Goal: Task Accomplishment & Management: Use online tool/utility

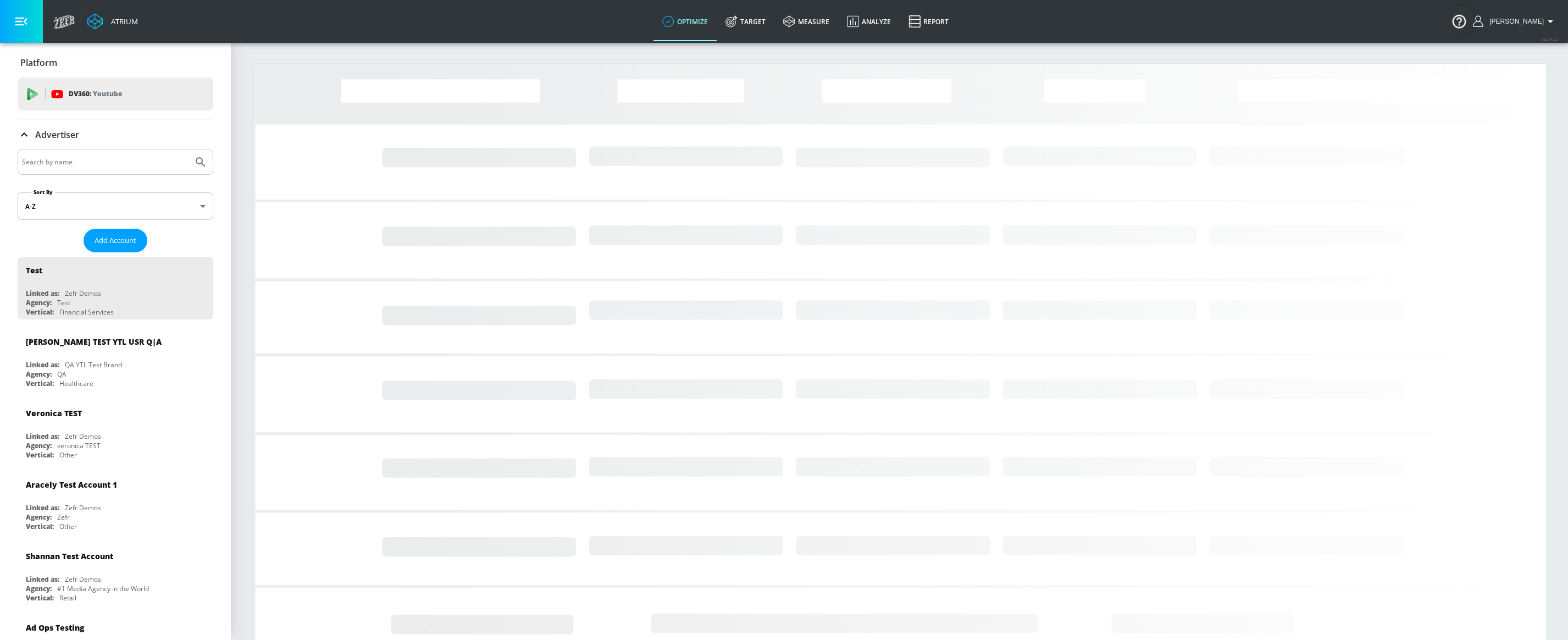
click at [115, 162] on input "Search by name" at bounding box center [105, 162] width 167 height 14
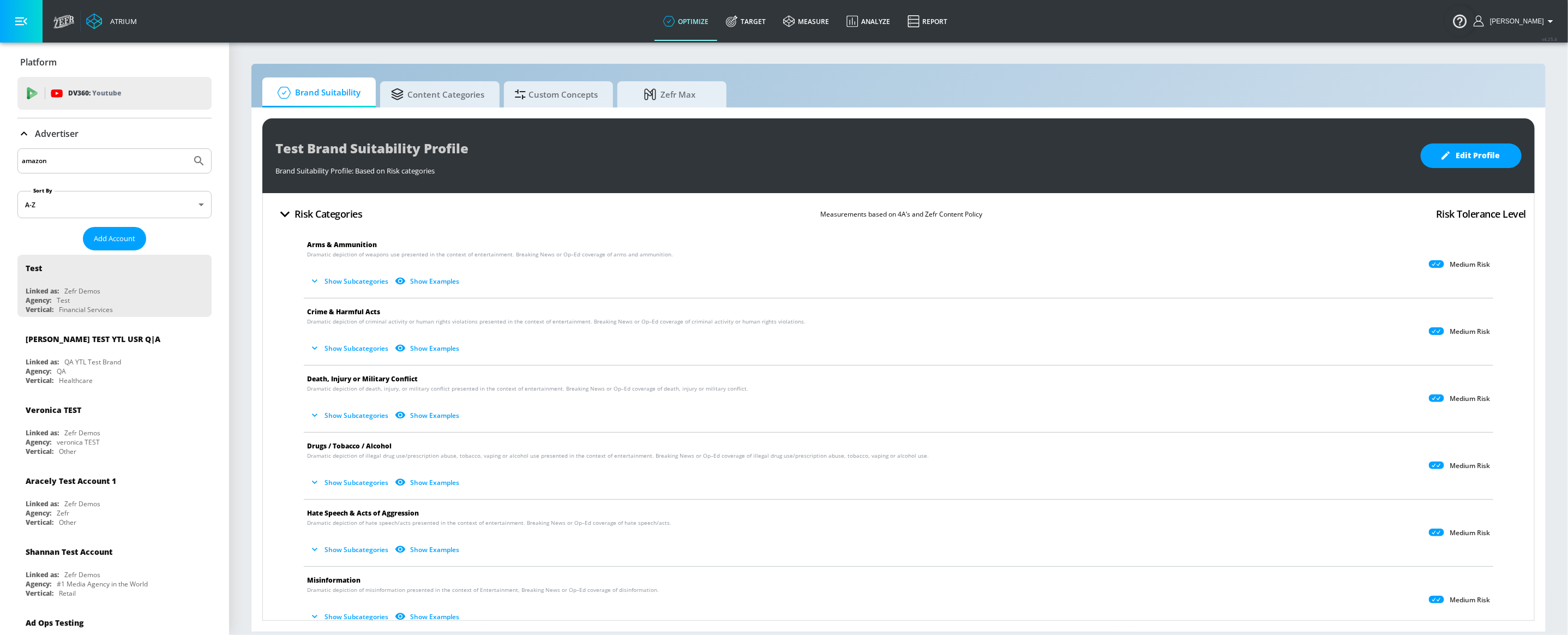
type input "amazon"
click at [187, 149] on button "Submit Search" at bounding box center [199, 160] width 24 height 24
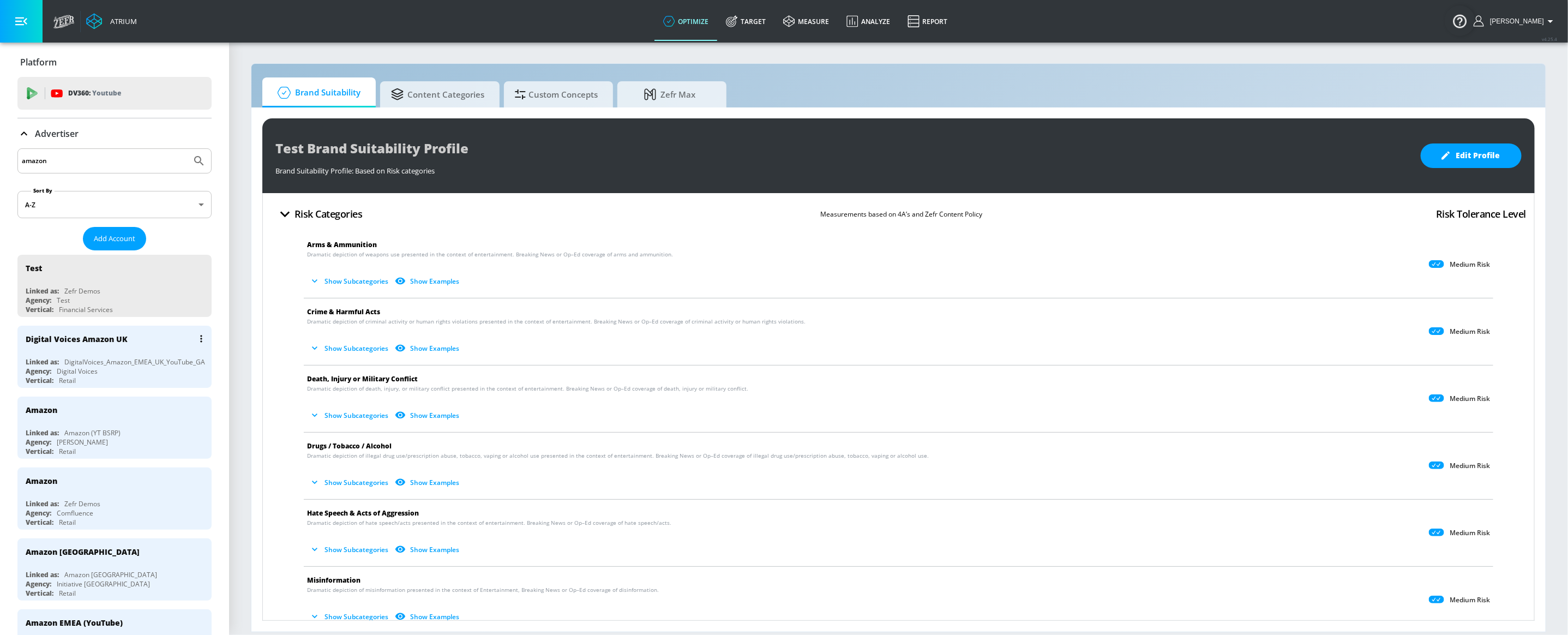
click at [90, 353] on div "Digital Voices Amazon UK Linked as: DigitalVoices_Amazon_EMEA_UK_YouTube_GA Age…" at bounding box center [115, 357] width 194 height 62
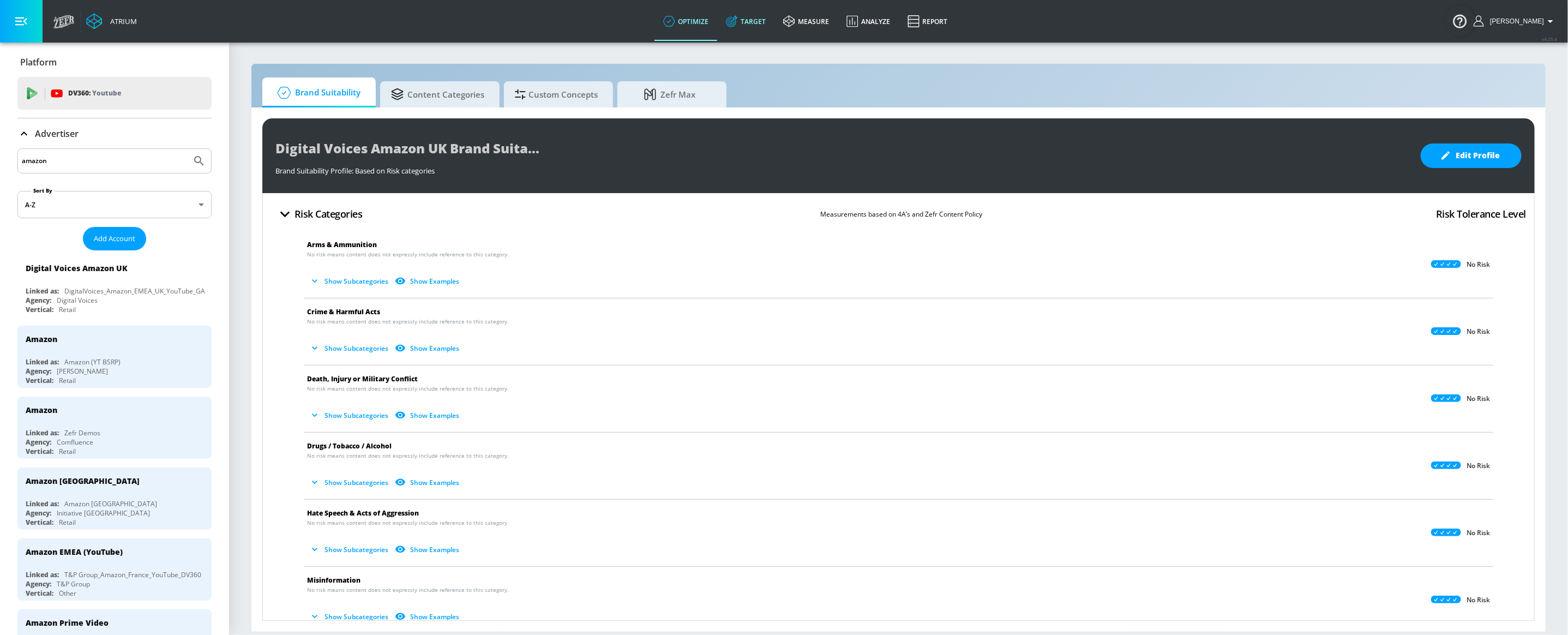
click at [738, 18] on icon at bounding box center [732, 21] width 12 height 12
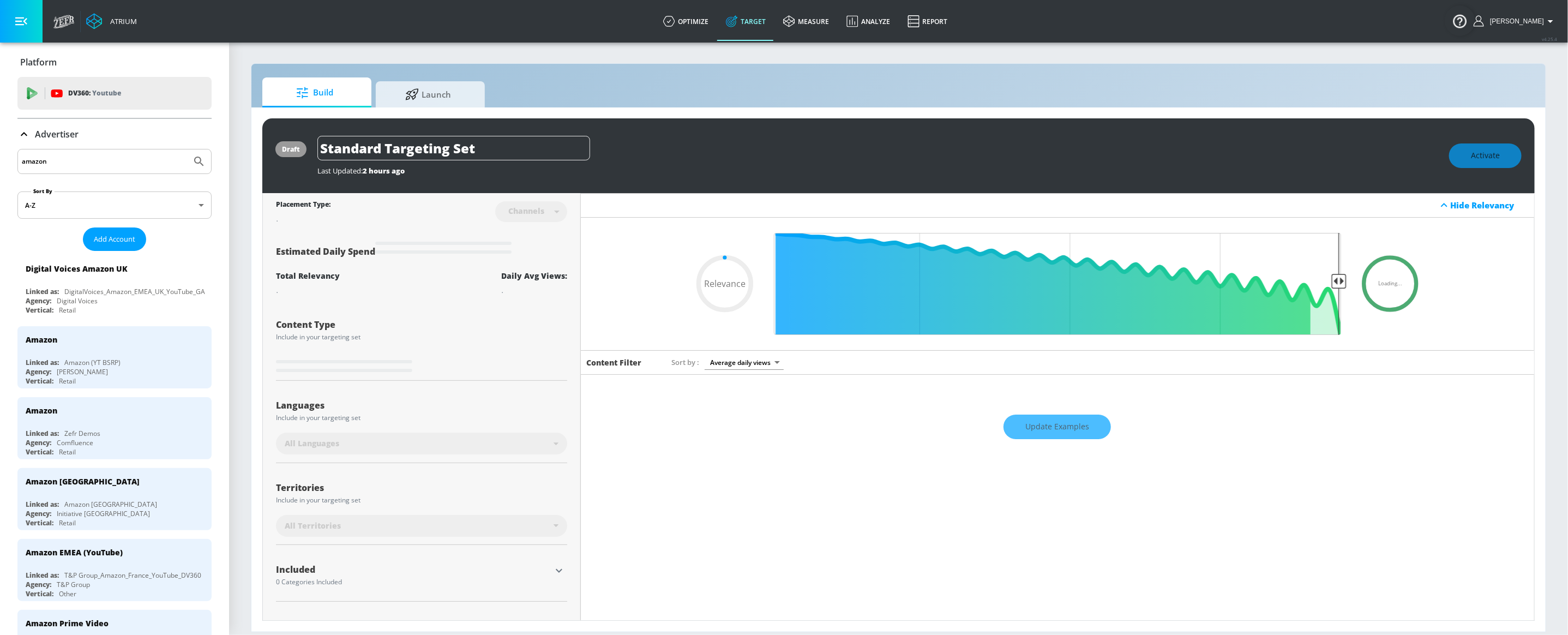
type input "0.05"
click at [441, 97] on span "Launch" at bounding box center [428, 93] width 83 height 26
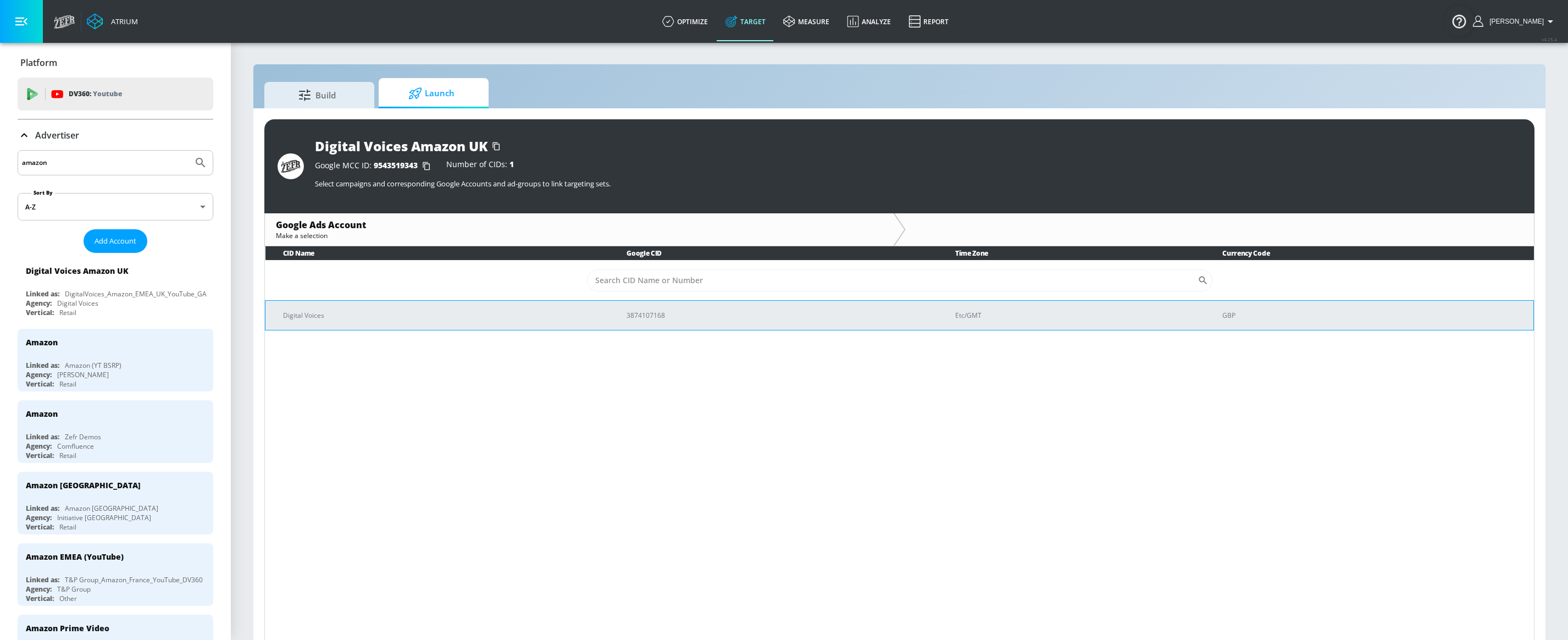
click at [518, 310] on p "Digital Voices" at bounding box center [442, 315] width 317 height 12
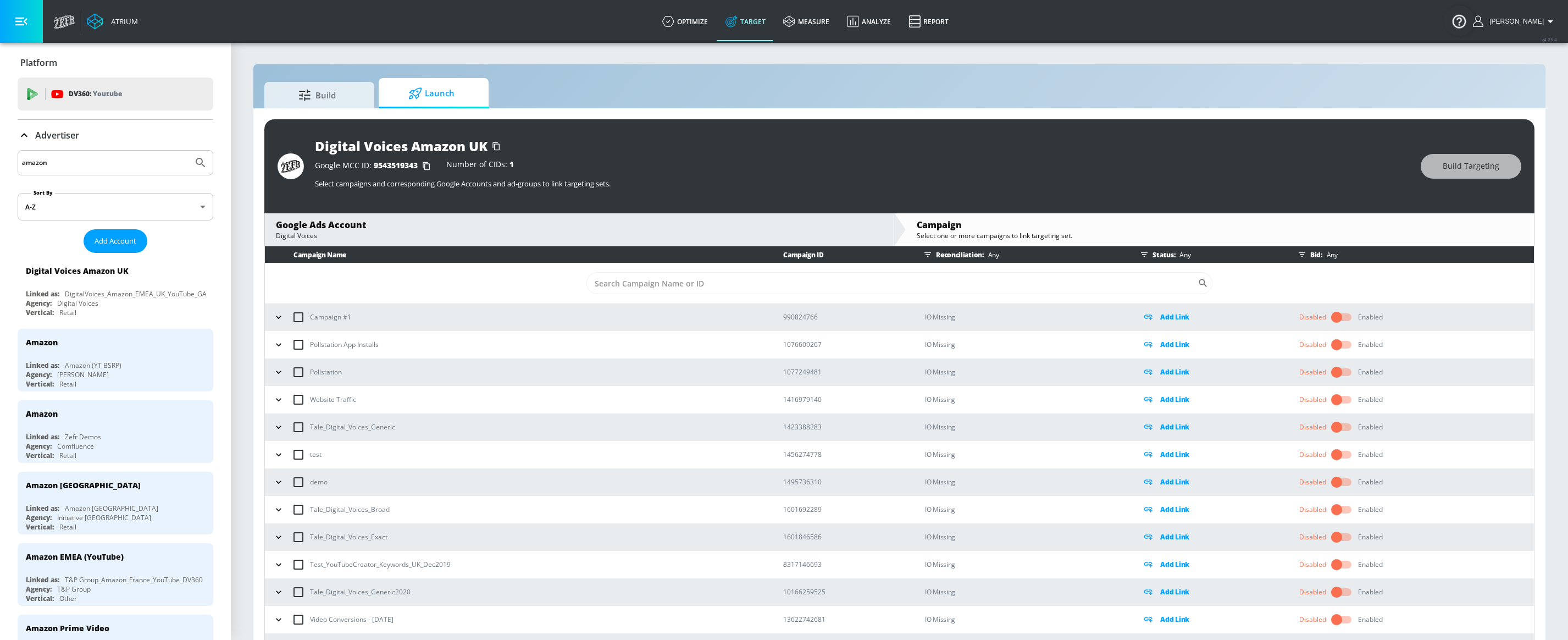
click at [279, 433] on button "button" at bounding box center [278, 427] width 17 height 17
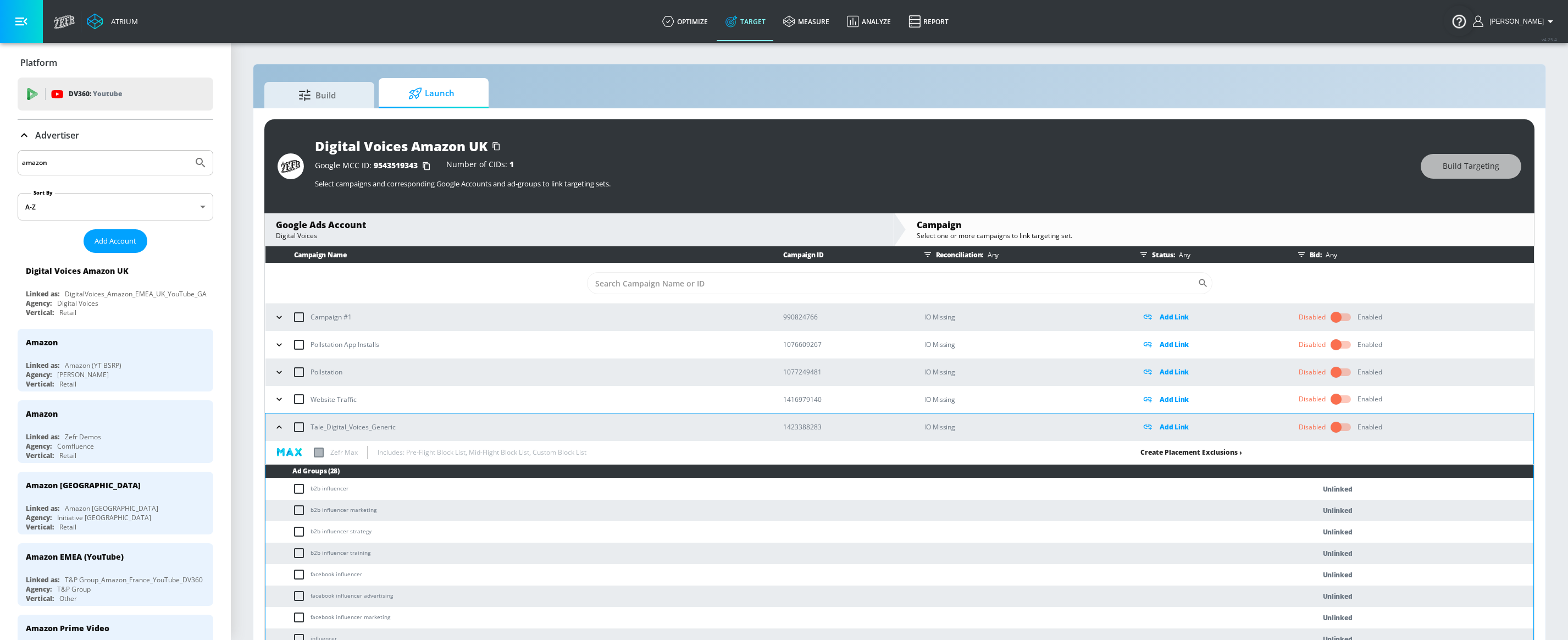
click at [1171, 451] on link "Create Placement Exclusions ›" at bounding box center [1191, 452] width 101 height 9
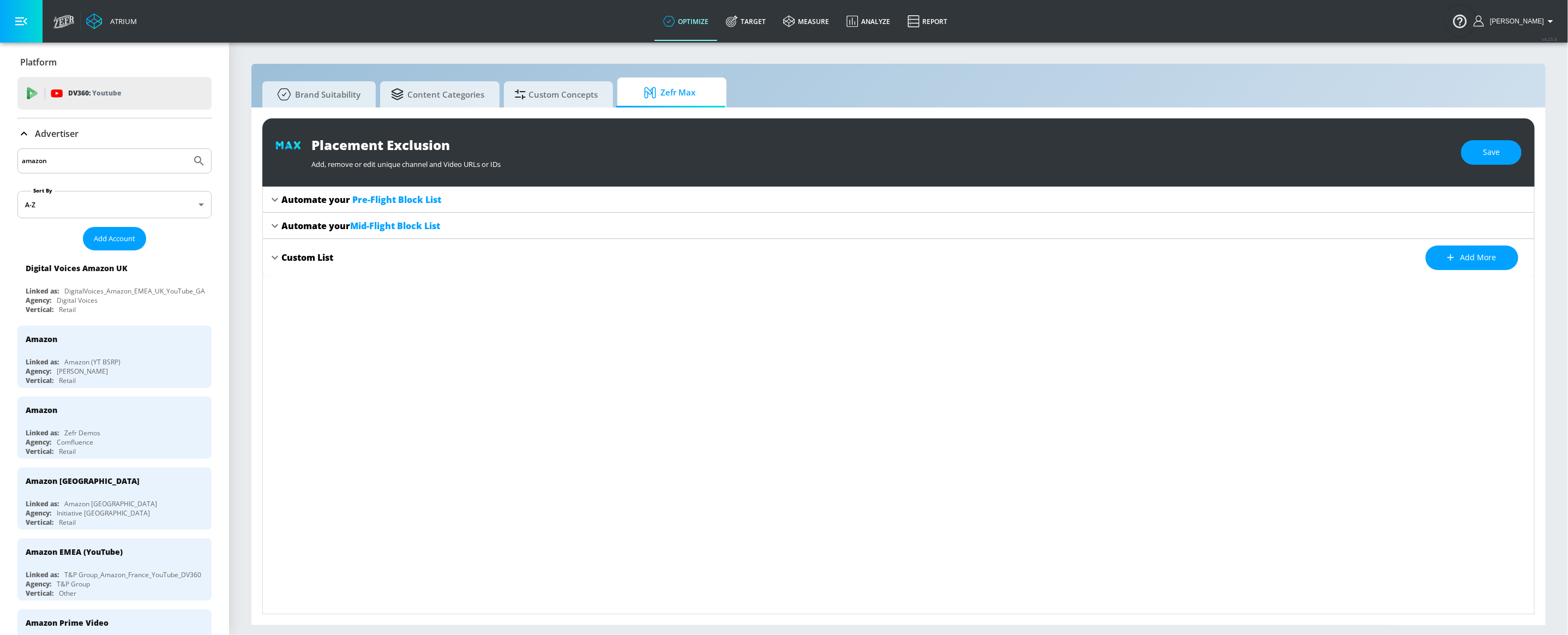
click at [1493, 170] on div "Placement Exclusion Add, remove or edit unique channel and Video URLs or IDs Sa…" at bounding box center [898, 152] width 1272 height 68
click at [1492, 157] on span "Save" at bounding box center [1491, 152] width 17 height 13
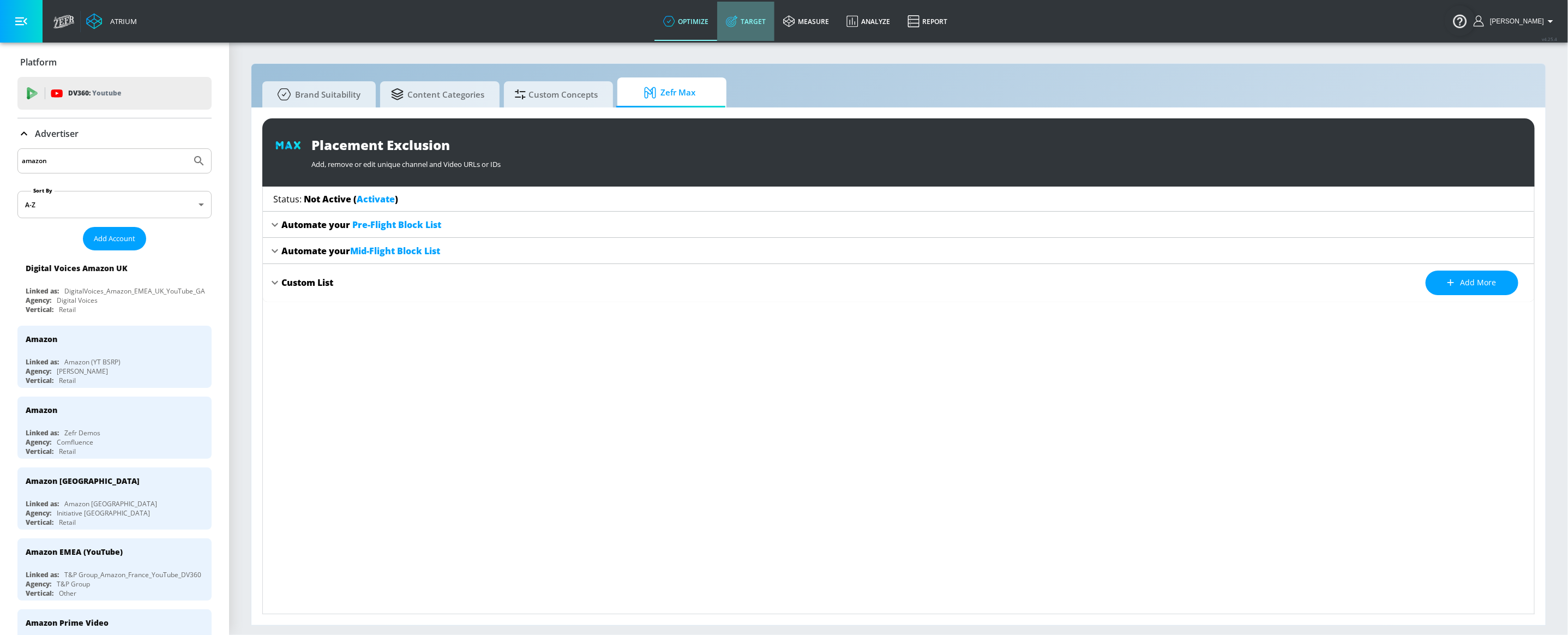
click at [772, 24] on link "Target" at bounding box center [746, 21] width 57 height 39
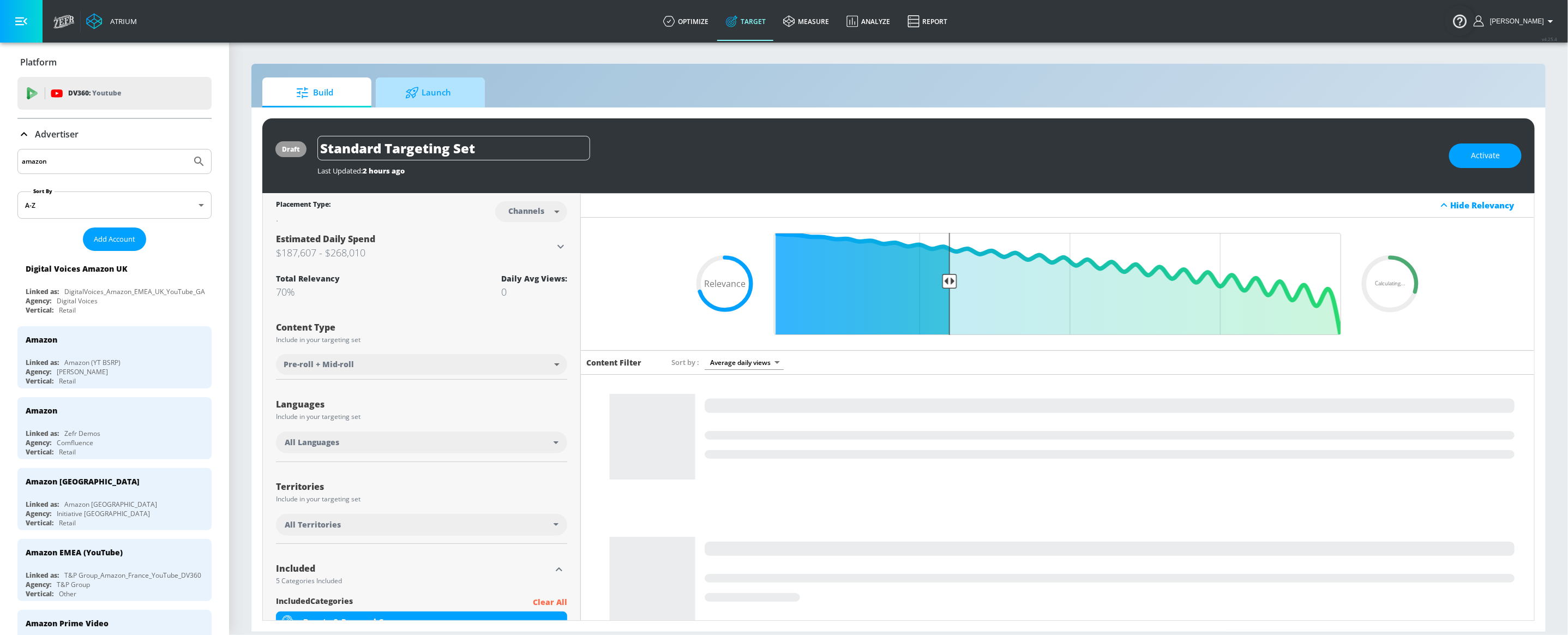
click at [425, 84] on span "Launch" at bounding box center [428, 93] width 83 height 26
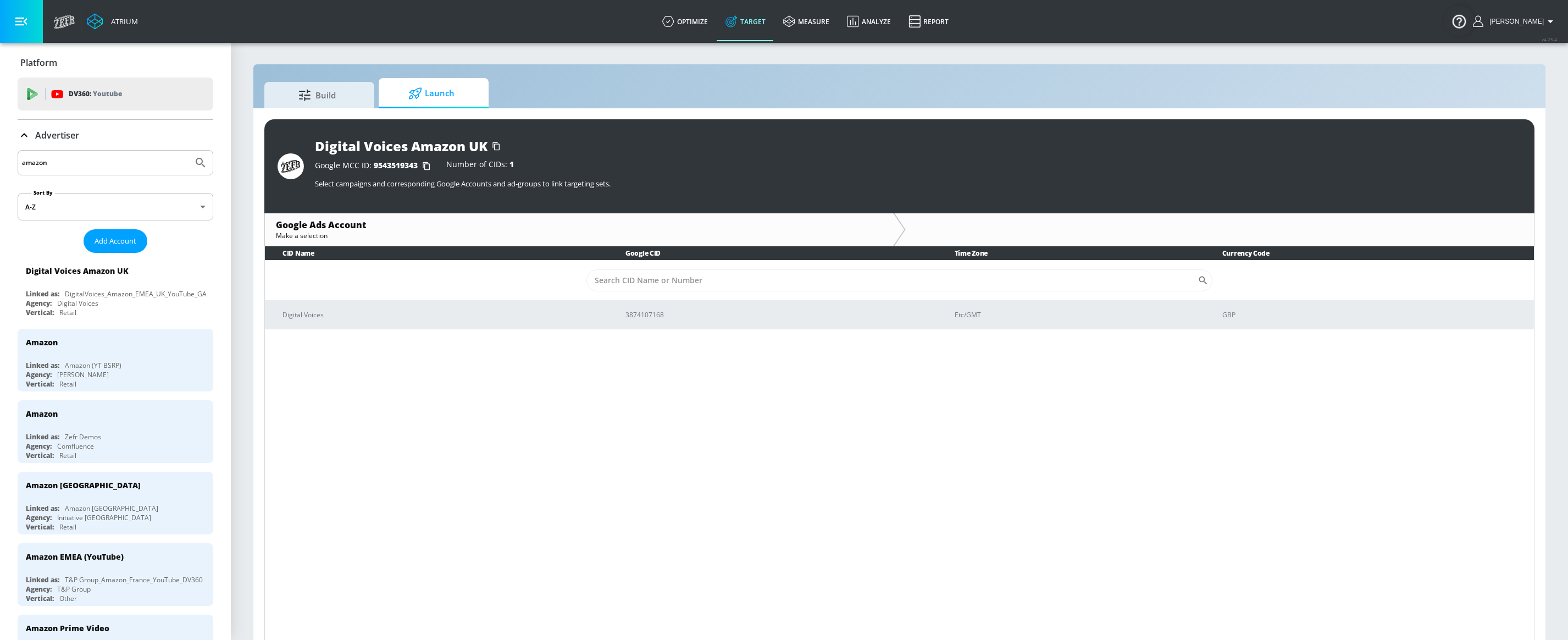
click at [490, 331] on div "CID Name Google CID Time Zone Currency Code ​ Digital Voices 3874107168 Etc/GMT…" at bounding box center [899, 446] width 1270 height 398
click at [492, 322] on td "Digital Voices" at bounding box center [437, 315] width 344 height 30
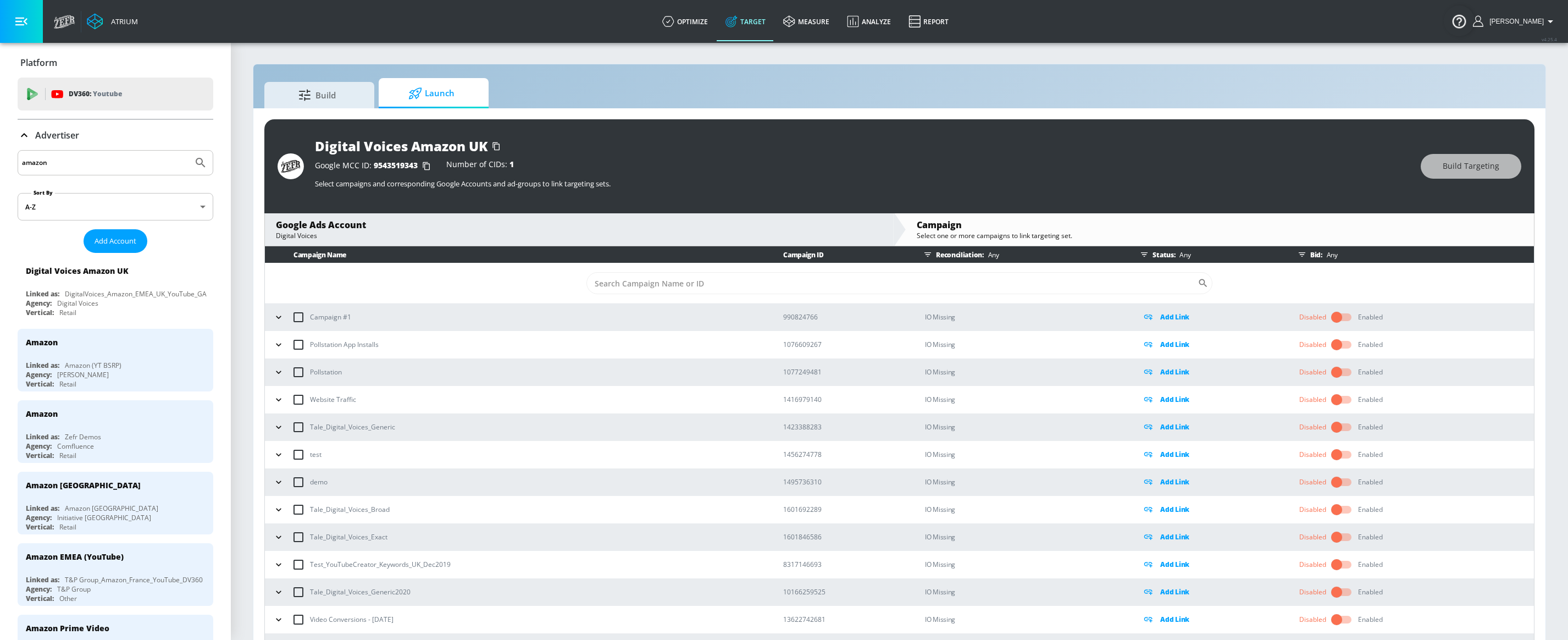
click at [273, 427] on icon "button" at bounding box center [279, 427] width 11 height 11
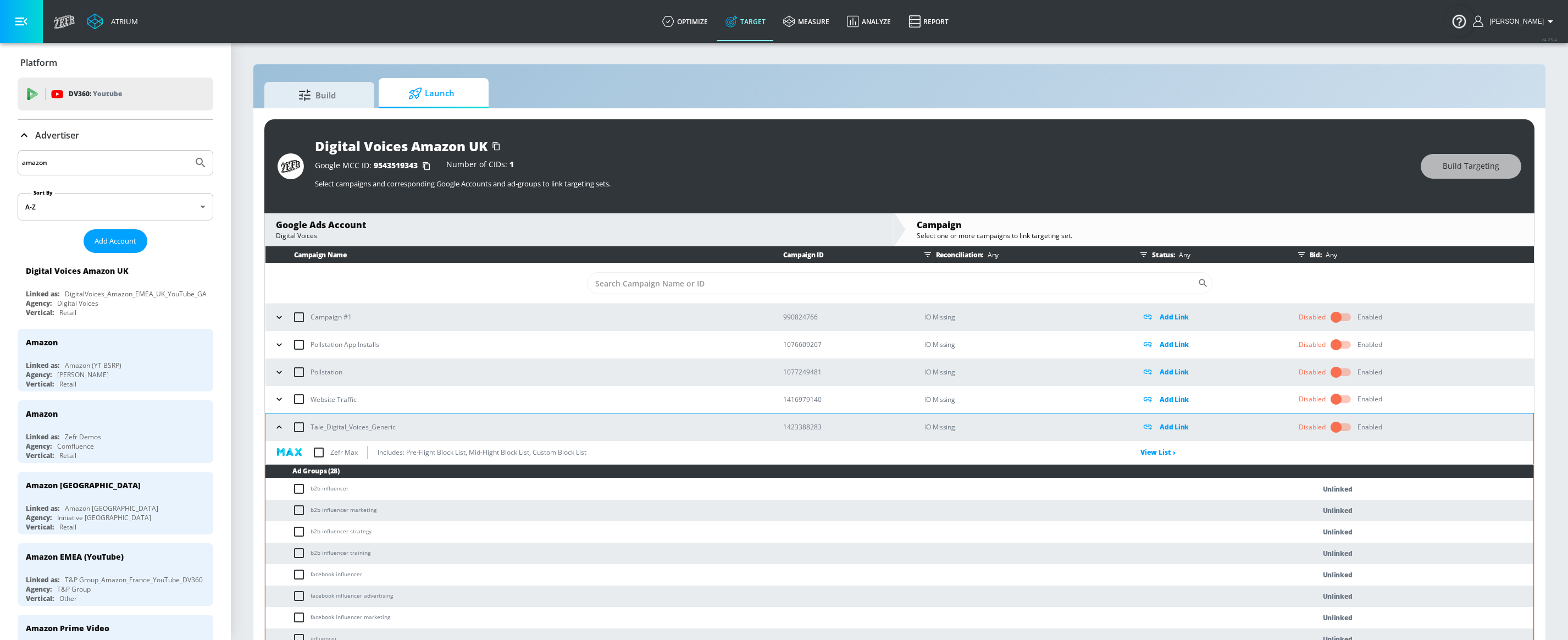
click at [284, 435] on button "button" at bounding box center [279, 427] width 17 height 17
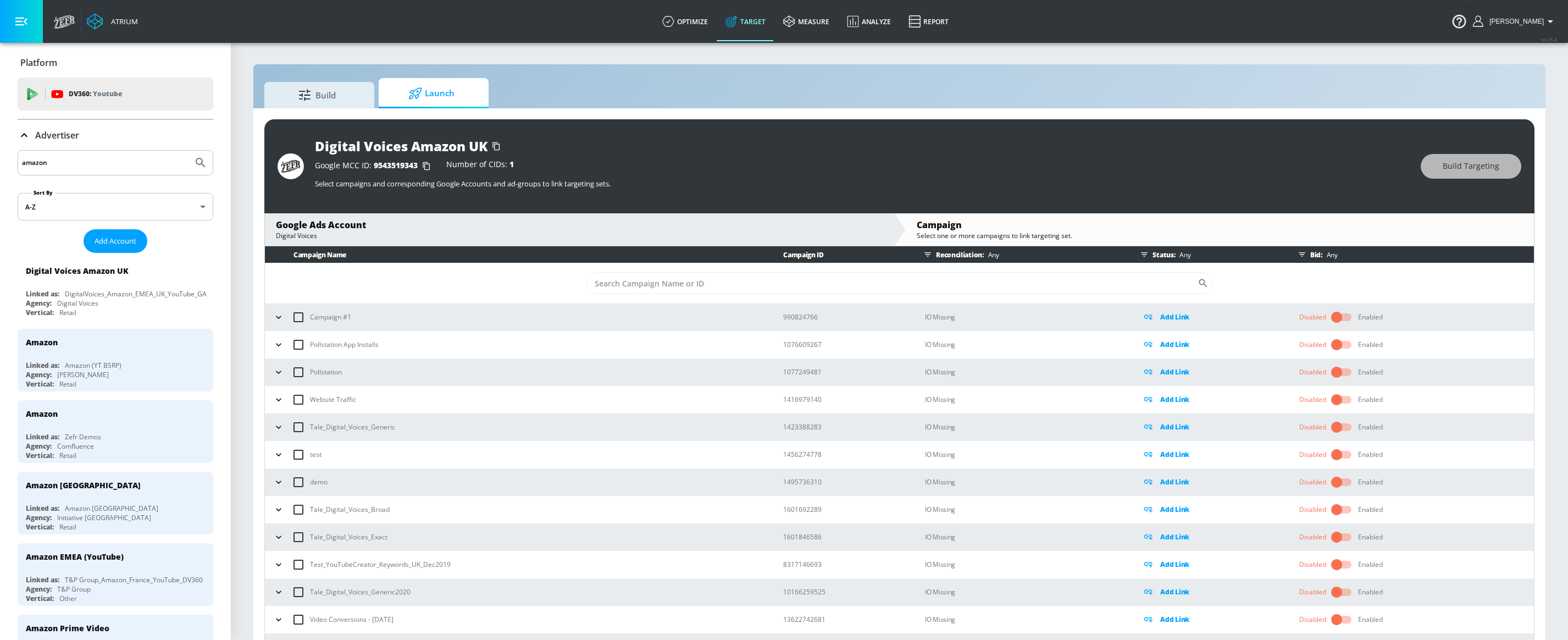
click at [278, 456] on icon "button" at bounding box center [279, 455] width 11 height 11
